Goal: Use online tool/utility: Utilize a website feature to perform a specific function

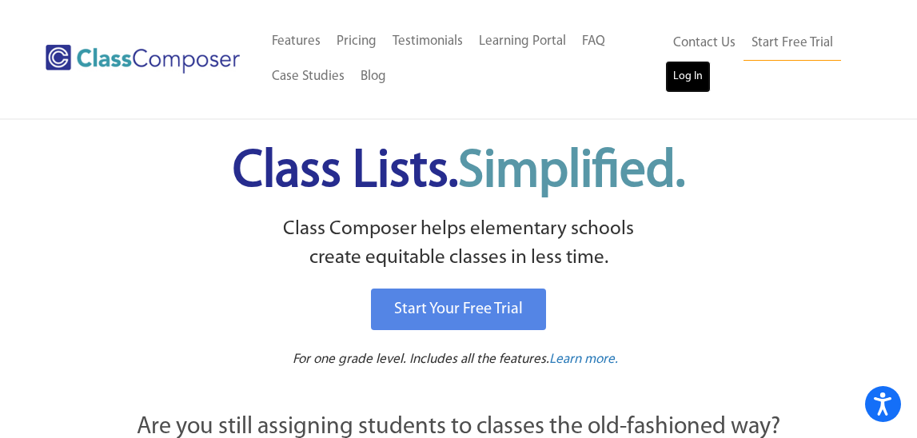
click at [680, 72] on link "Log In" at bounding box center [688, 77] width 46 height 32
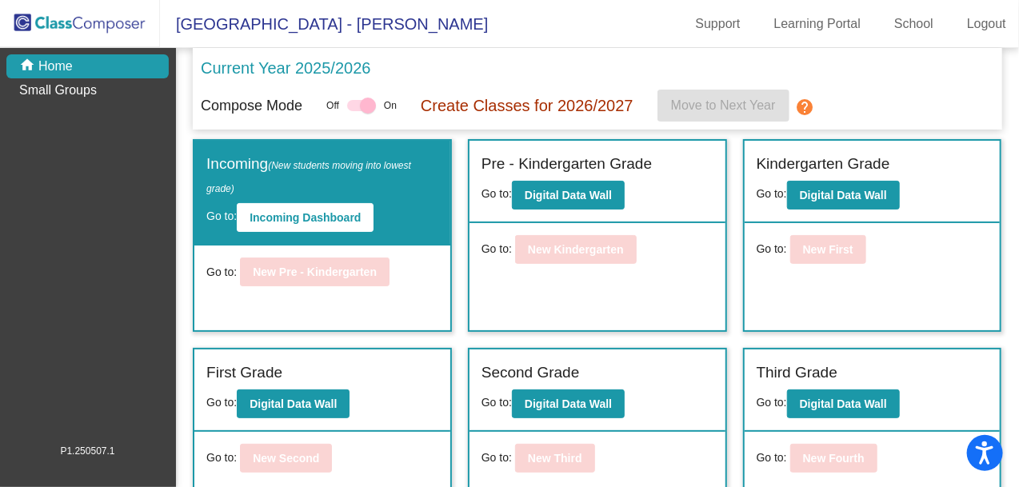
scroll to position [210, 0]
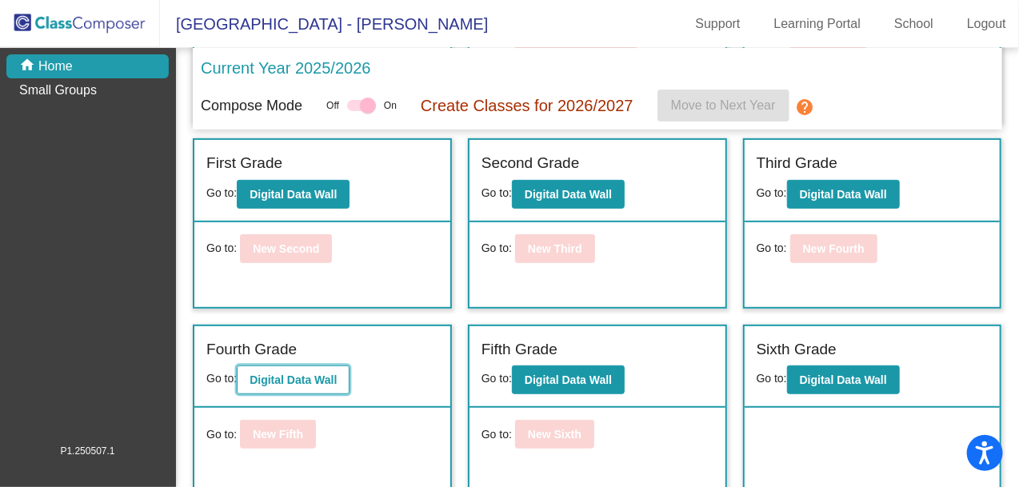
click at [277, 374] on b "Digital Data Wall" at bounding box center [293, 380] width 87 height 13
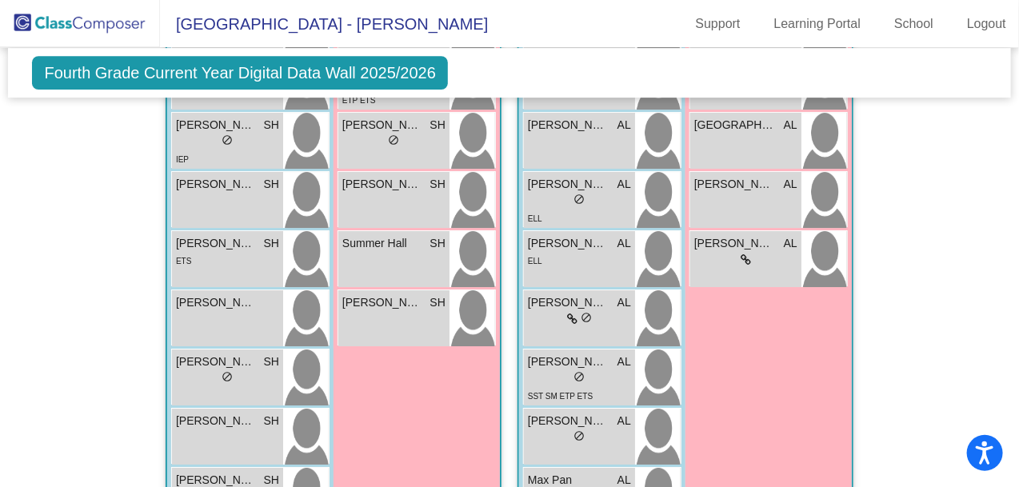
scroll to position [1979, 0]
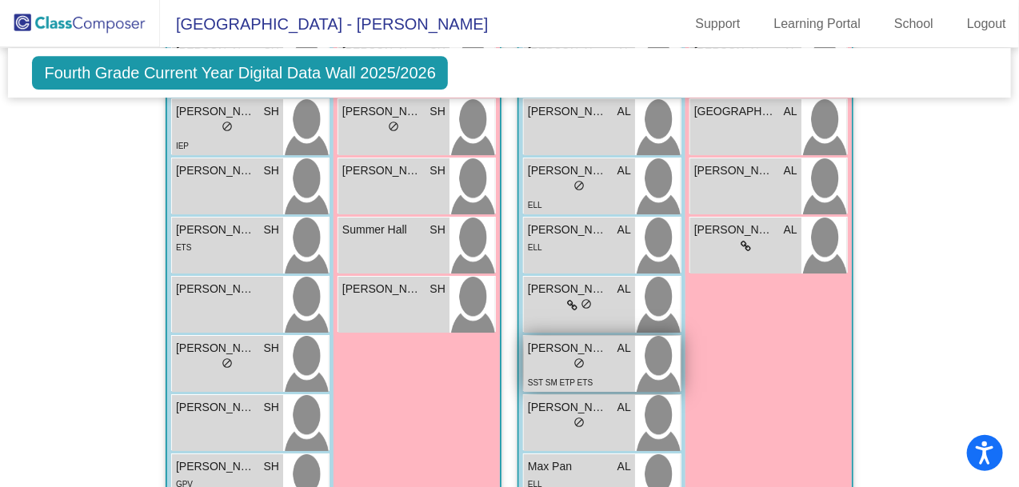
click at [611, 357] on div "lock do_not_disturb_alt" at bounding box center [579, 365] width 103 height 17
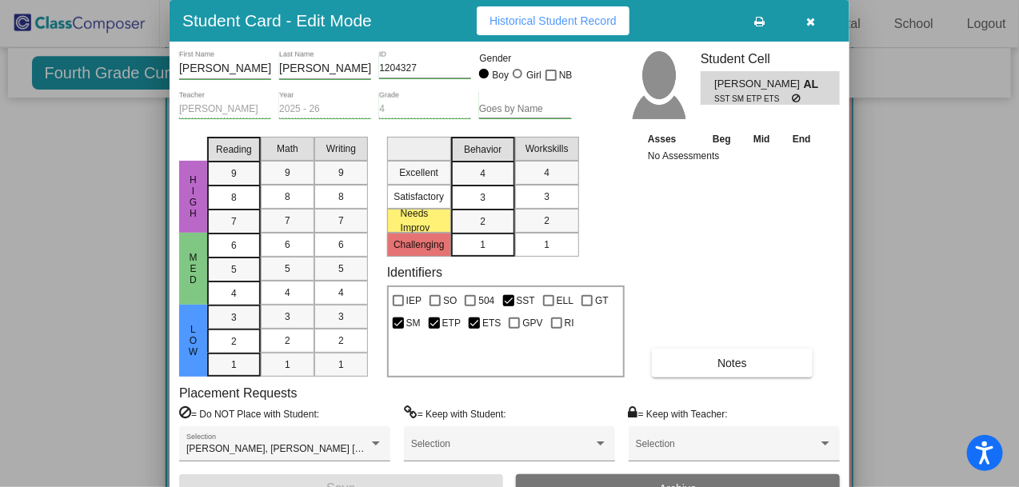
click at [813, 22] on icon "button" at bounding box center [811, 21] width 9 height 11
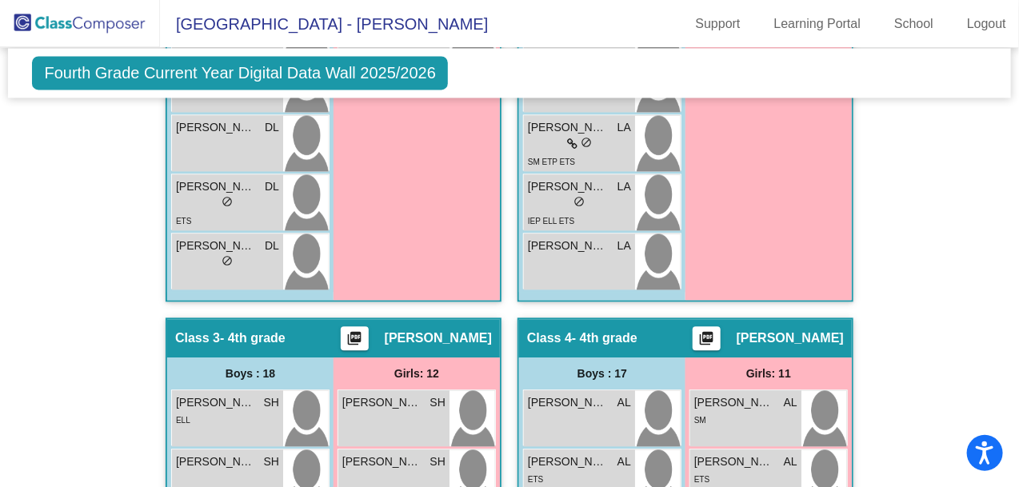
scroll to position [1209, 0]
